Goal: Find specific page/section: Find specific page/section

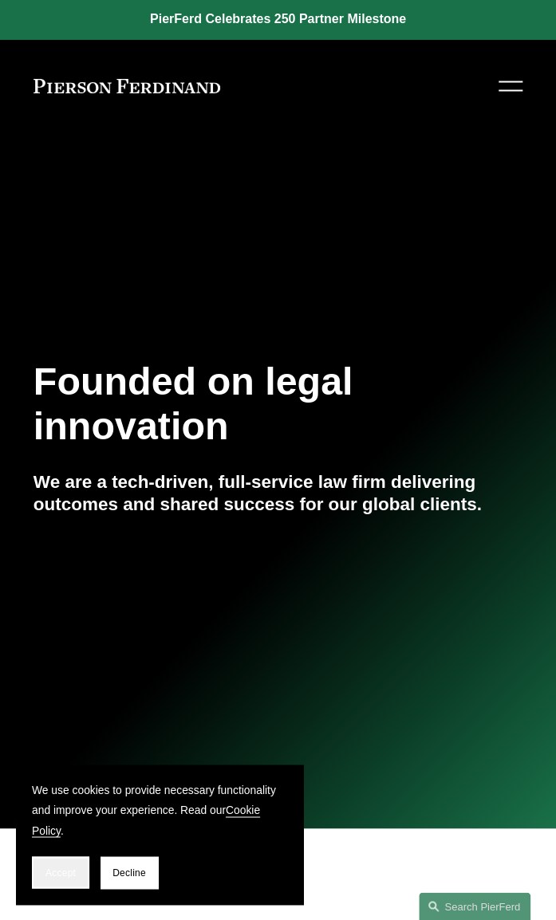
click at [61, 875] on span "Accept" at bounding box center [60, 872] width 30 height 11
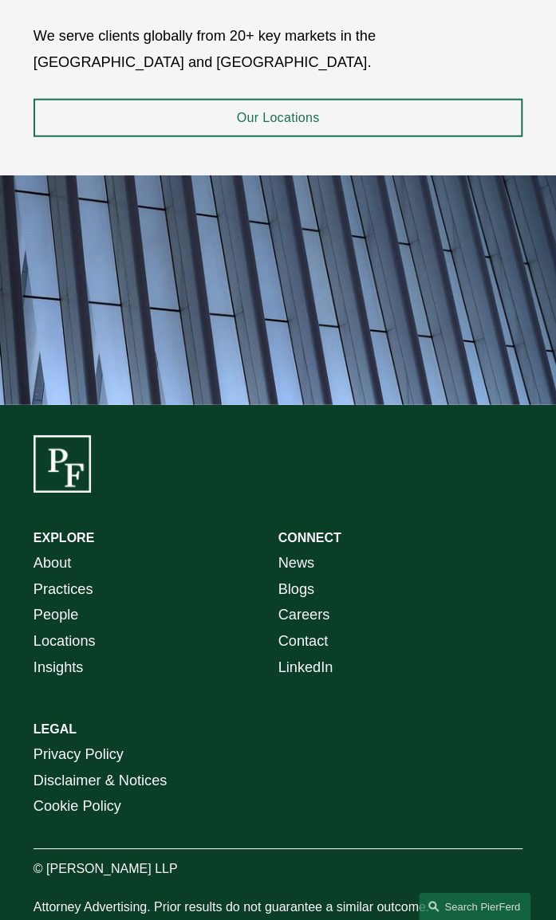
scroll to position [2744, 0]
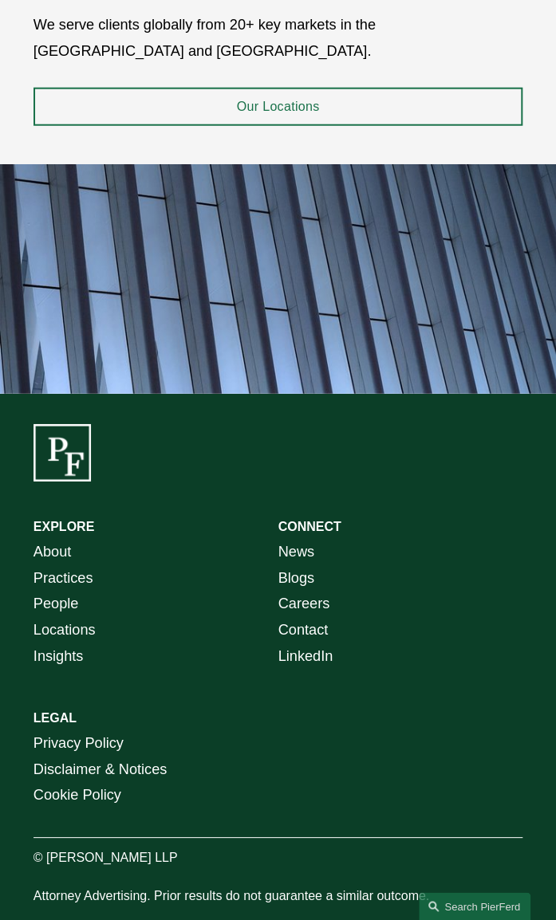
click at [69, 591] on link "People" at bounding box center [56, 604] width 45 height 26
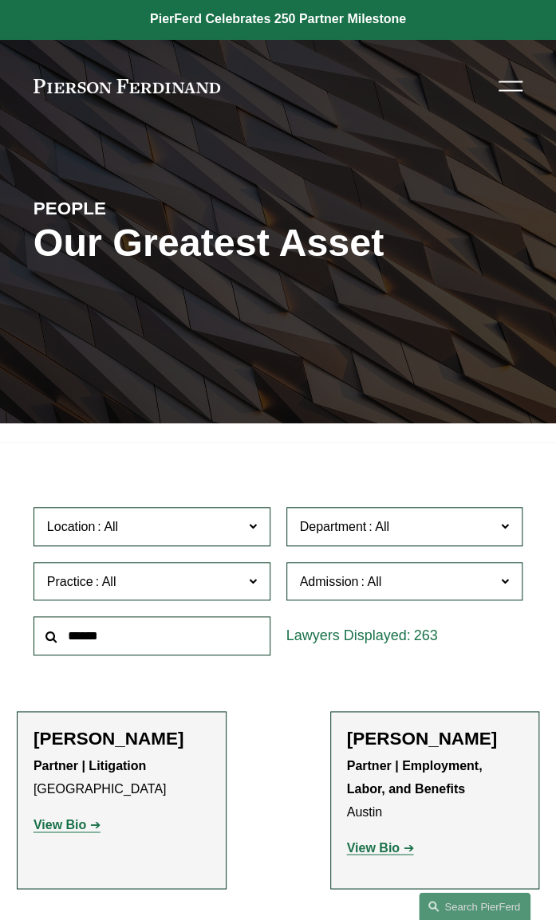
click at [348, 518] on span "Department" at bounding box center [397, 527] width 195 height 22
click at [362, 568] on label "Admission" at bounding box center [404, 581] width 237 height 39
click at [198, 528] on span "Location" at bounding box center [144, 527] width 195 height 22
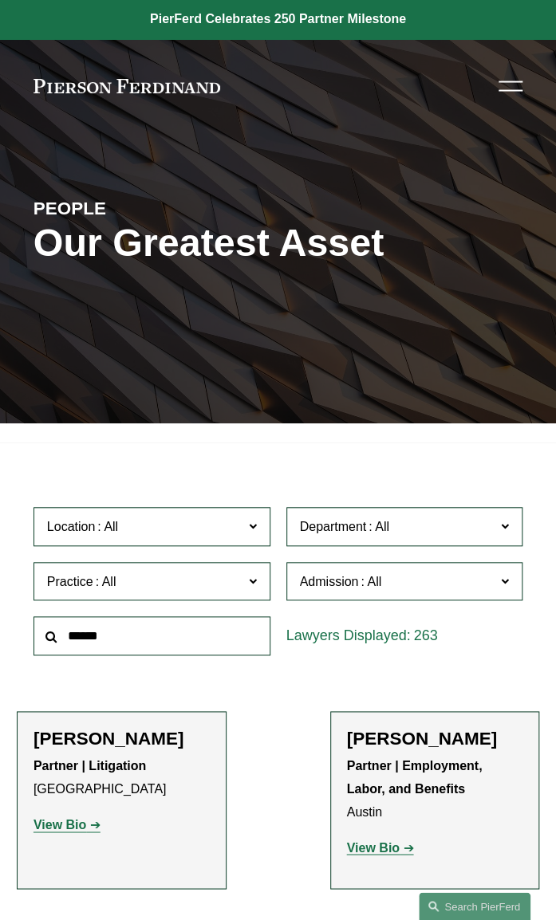
click at [198, 528] on span "Location" at bounding box center [144, 527] width 195 height 22
click at [198, 595] on label "Practice" at bounding box center [152, 581] width 237 height 39
click at [0, 0] on link "Patents" at bounding box center [0, 0] width 0 height 0
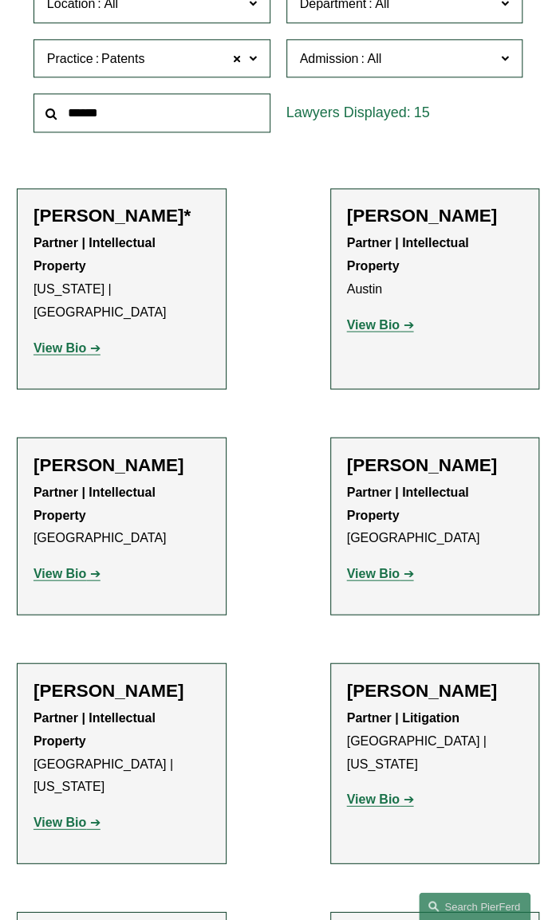
scroll to position [430, 0]
